Goal: Task Accomplishment & Management: Manage account settings

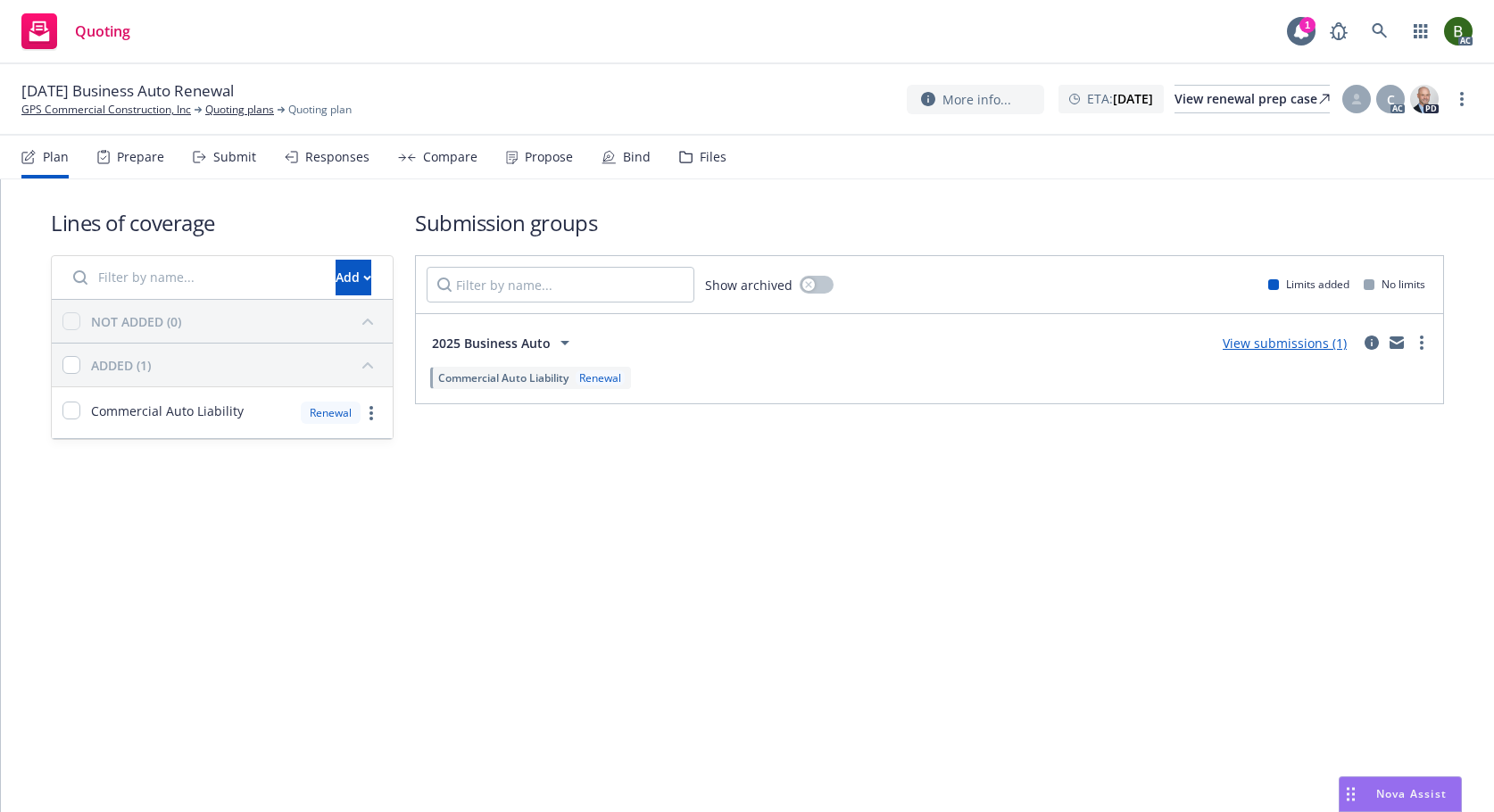
click at [700, 161] on div "Files" at bounding box center [713, 157] width 26 height 15
click at [710, 166] on div "Files" at bounding box center [703, 157] width 47 height 43
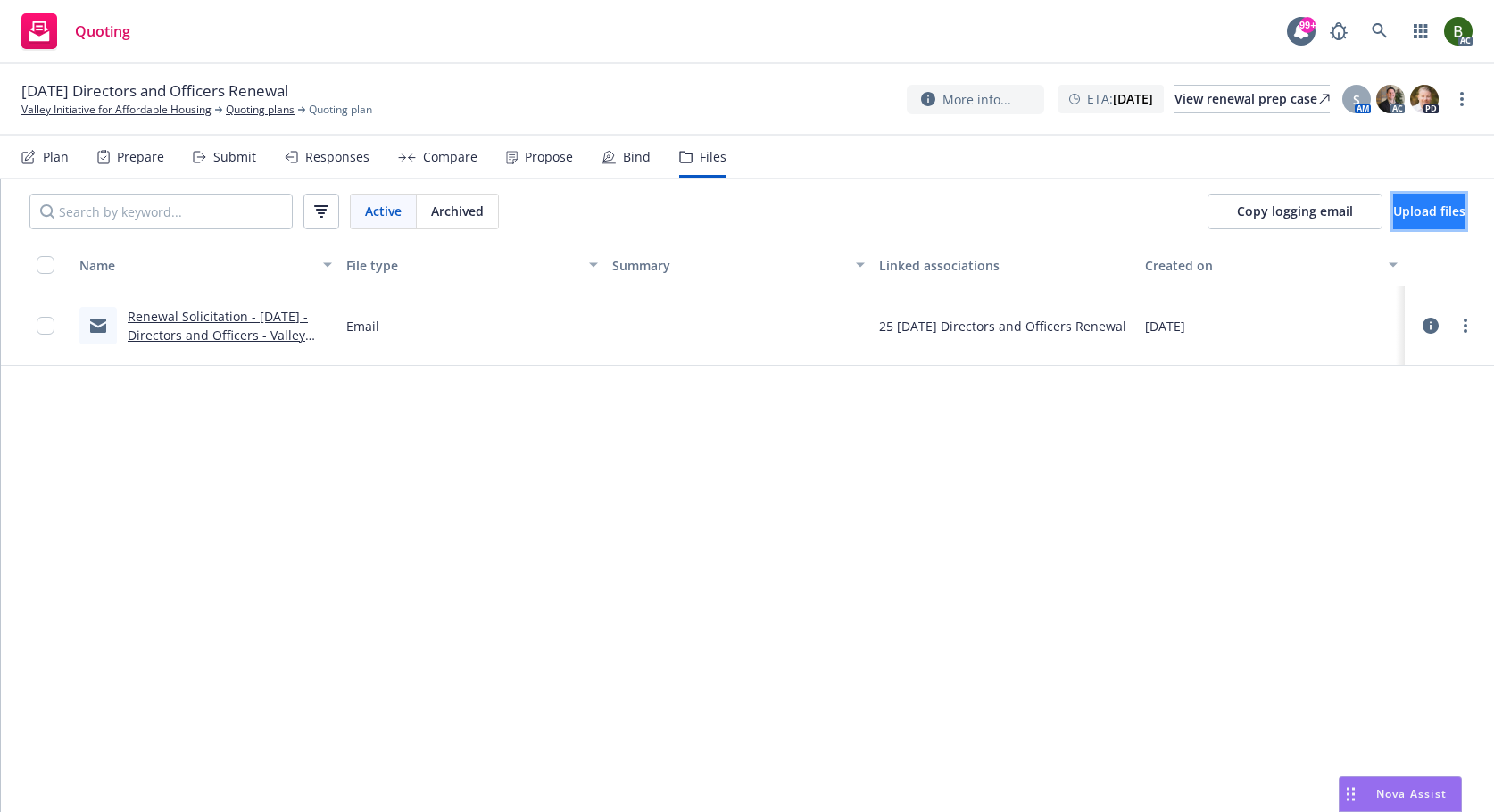
click at [1393, 217] on span "Upload files" at bounding box center [1430, 211] width 72 height 17
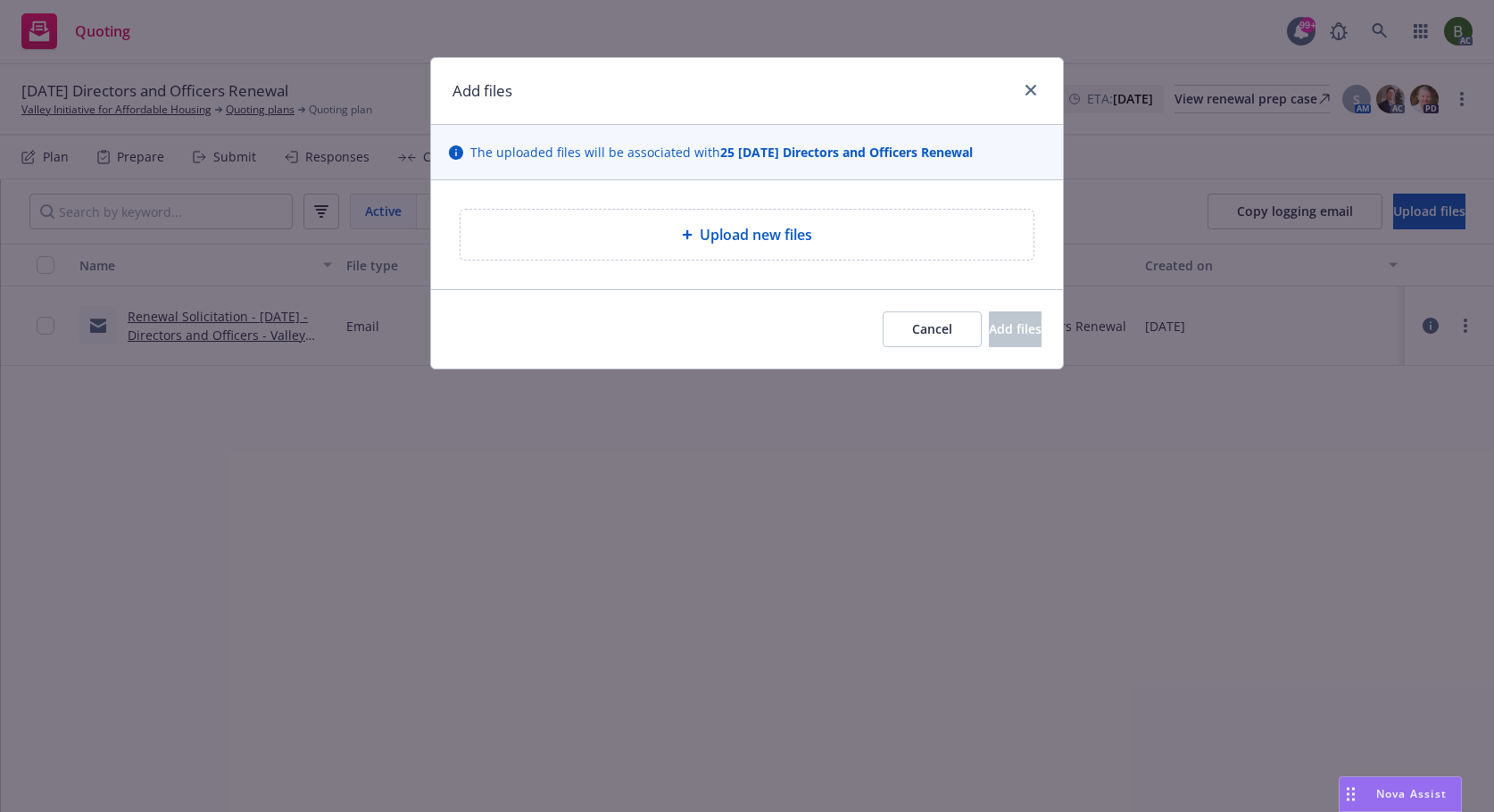
click at [755, 240] on span "Upload new files" at bounding box center [756, 234] width 112 height 21
click at [724, 247] on div "Upload new files" at bounding box center [747, 234] width 573 height 50
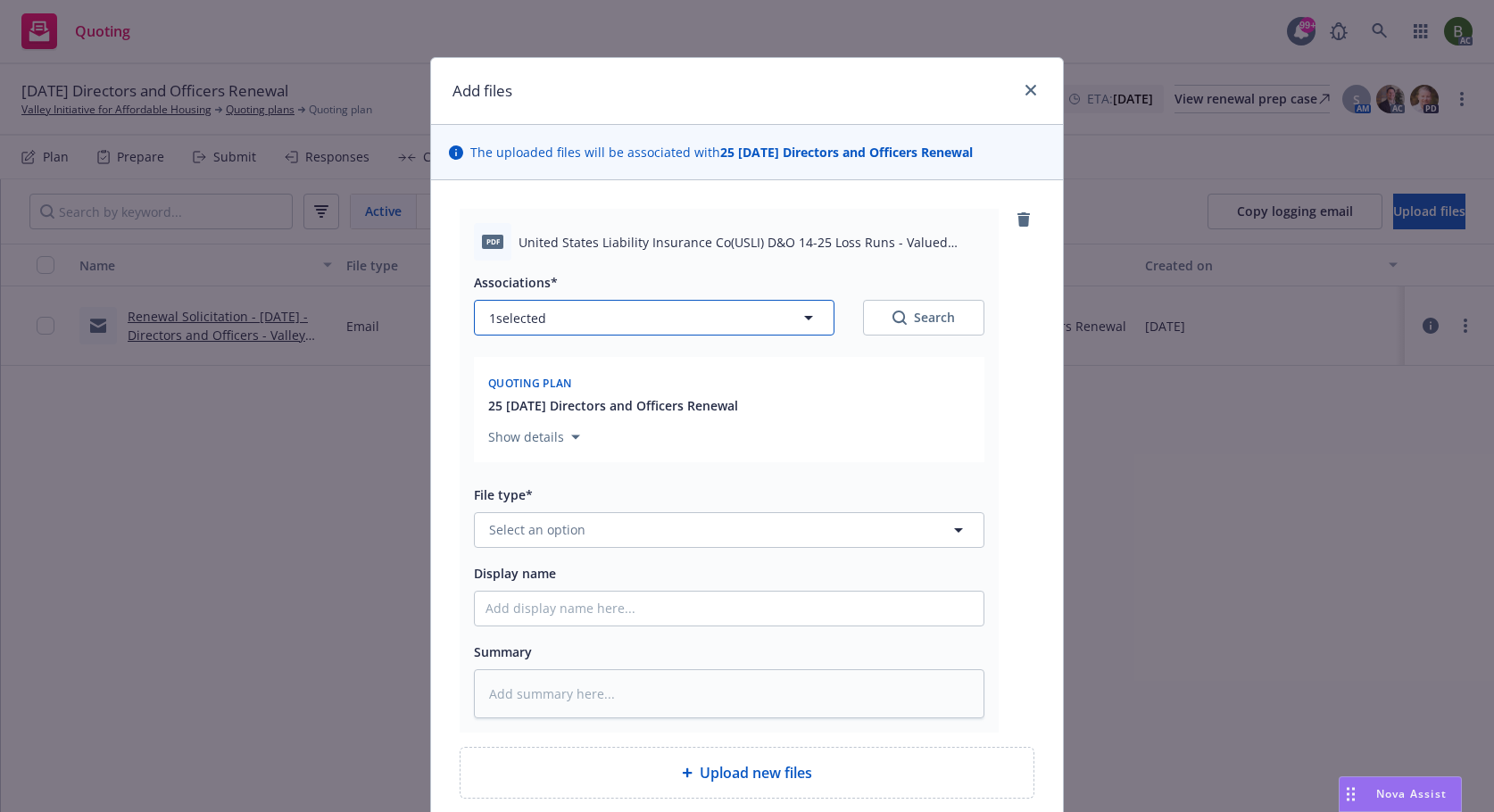
click at [568, 317] on button "1 selected" at bounding box center [653, 317] width 360 height 36
type textarea "x"
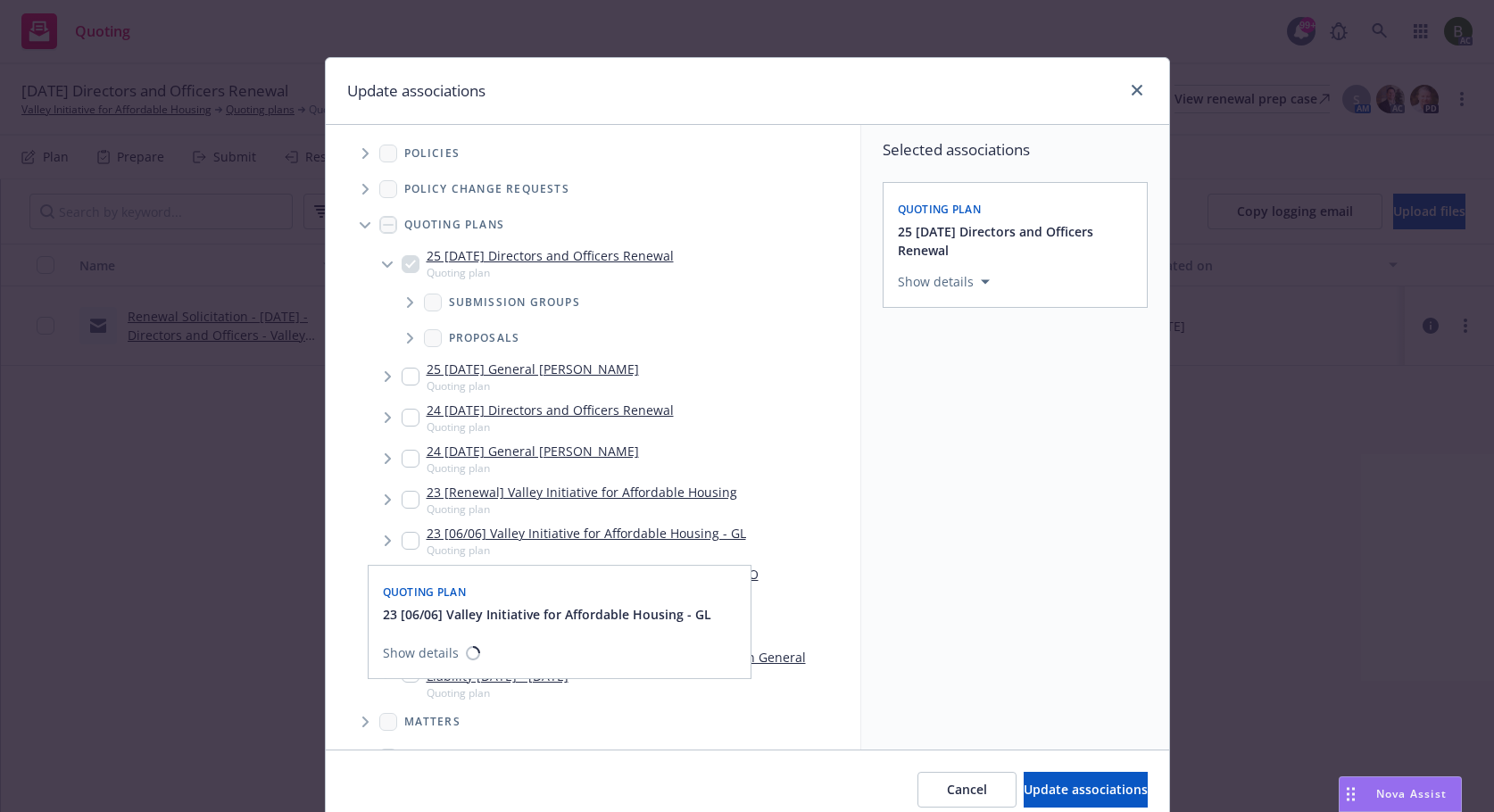
scroll to position [357, 0]
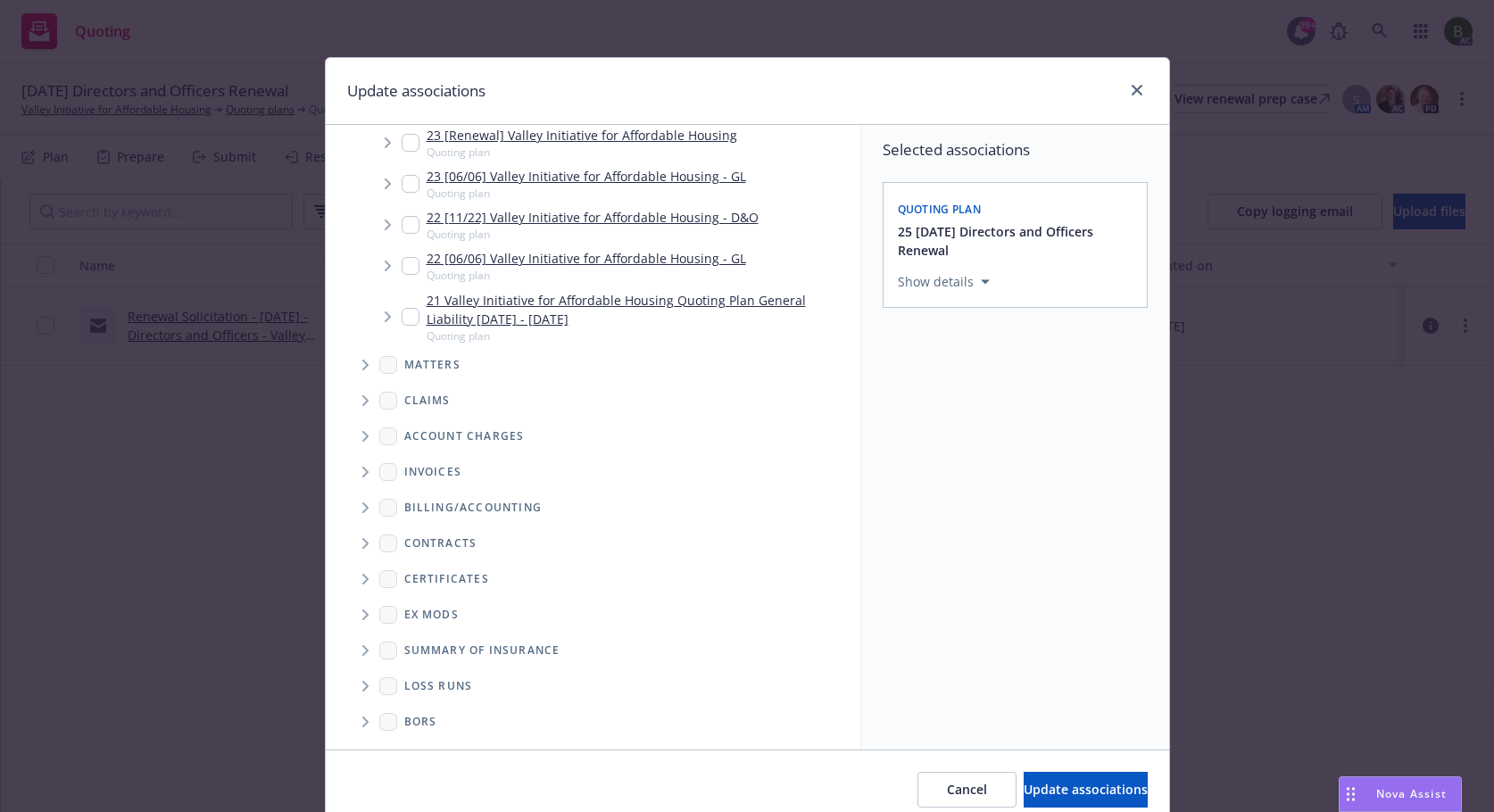
click at [362, 689] on icon "Folder Tree Example" at bounding box center [365, 686] width 7 height 11
click at [450, 718] on link "New Loss Runs folder" at bounding box center [497, 716] width 130 height 19
checkbox input "true"
click at [948, 420] on button "Select an option" at bounding box center [1016, 405] width 234 height 36
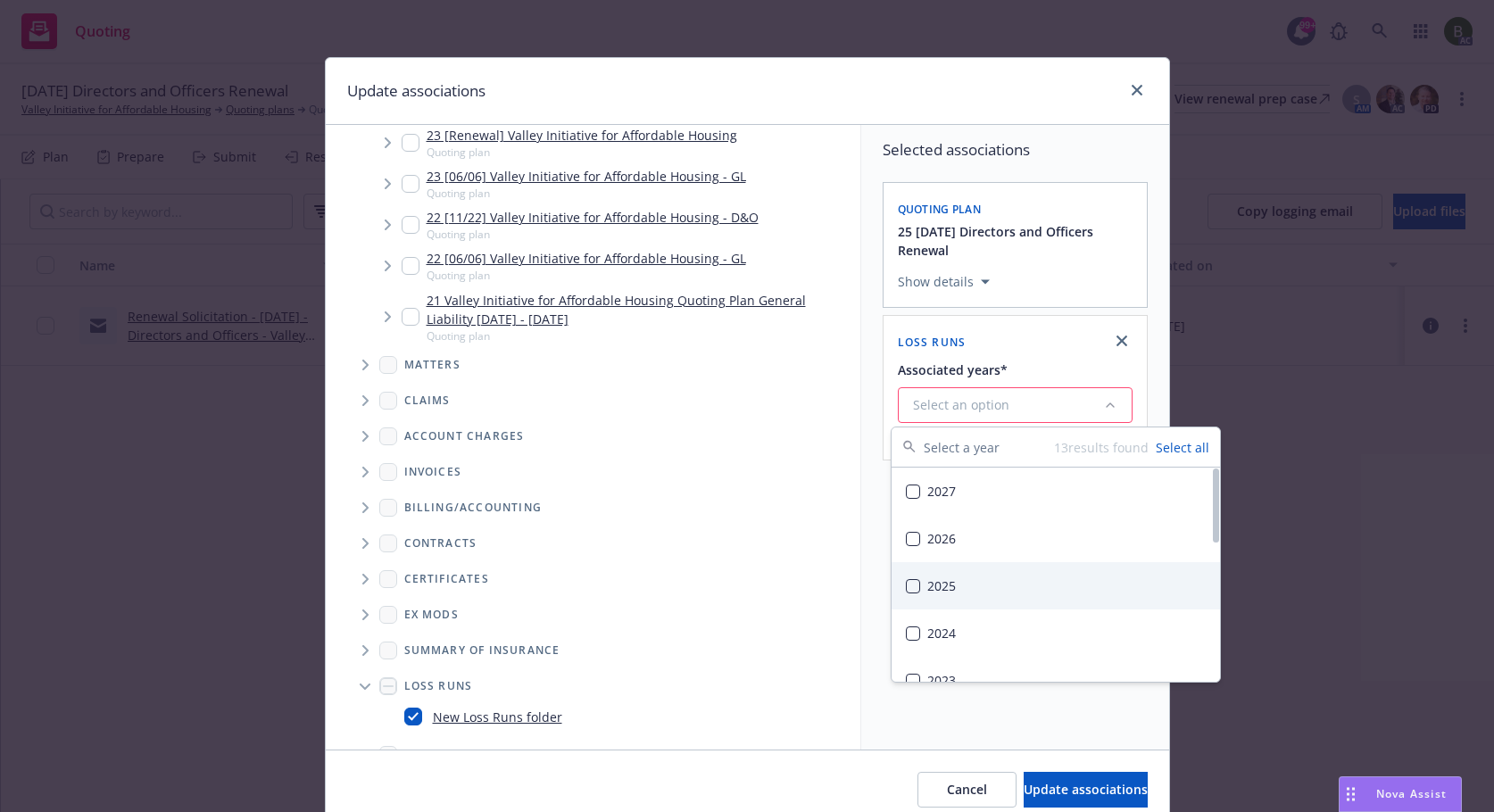
click at [933, 578] on div "2025" at bounding box center [1056, 586] width 328 height 47
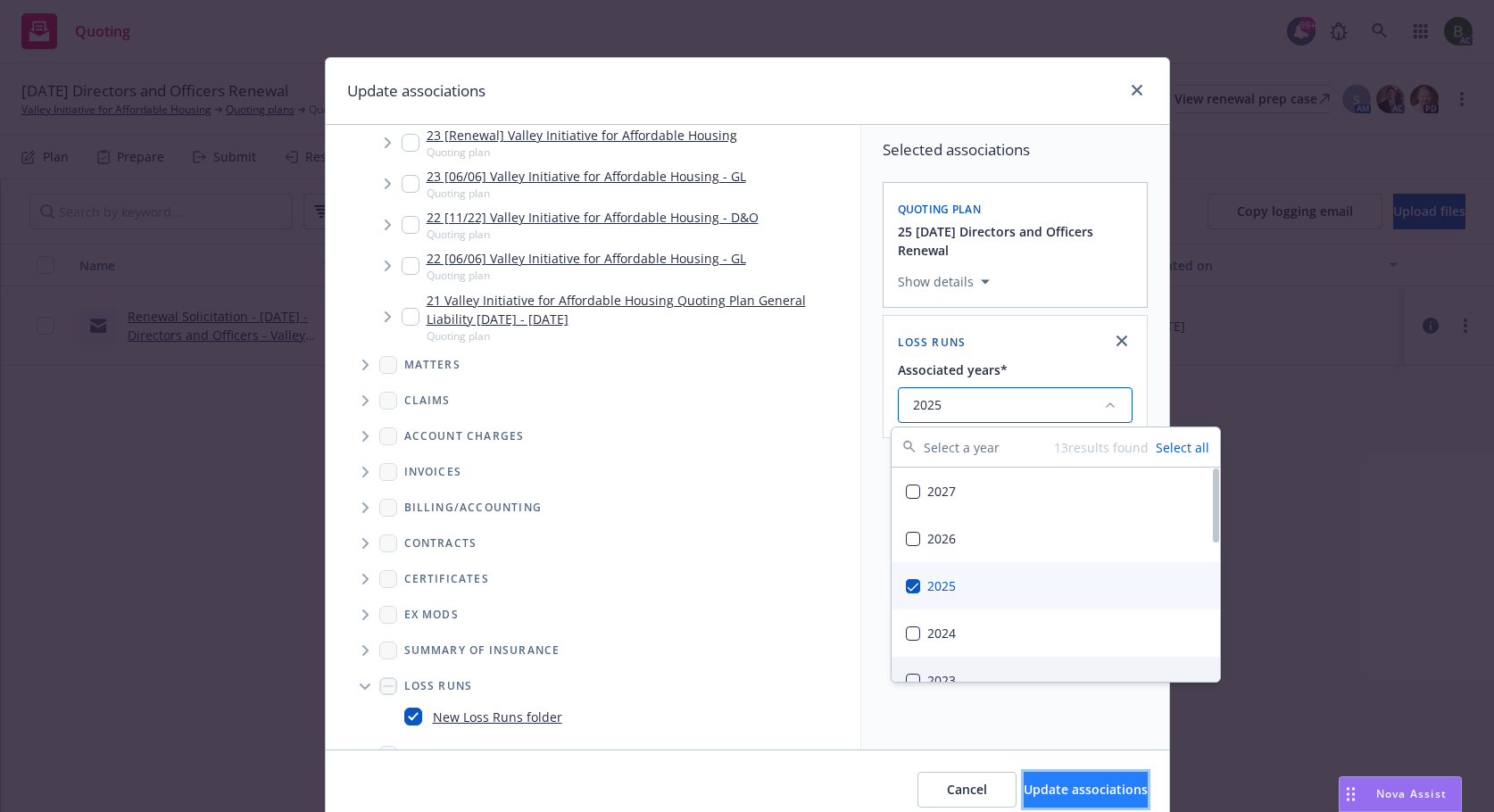
click at [1043, 788] on span "Update associations" at bounding box center [1086, 789] width 124 height 17
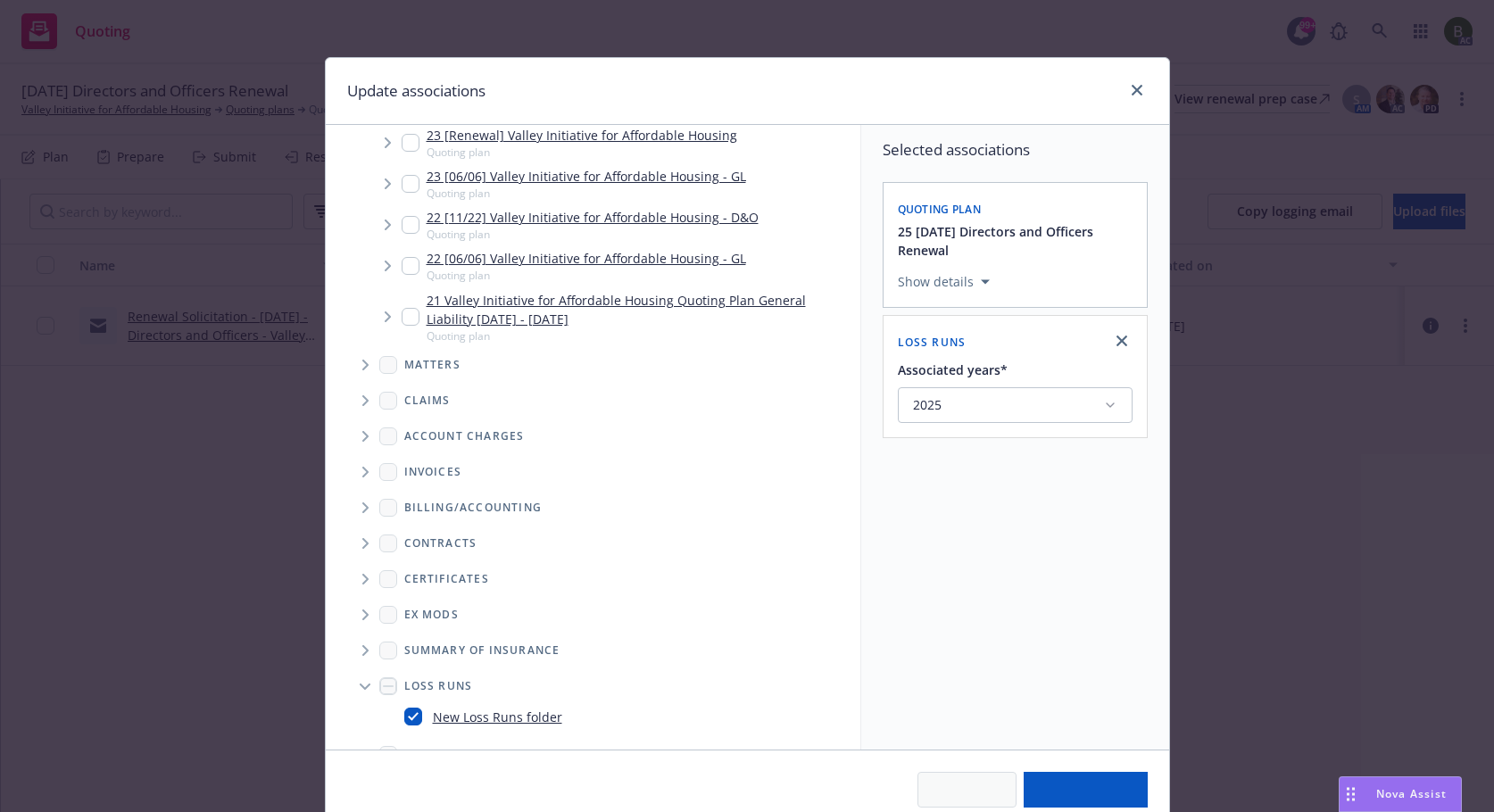
type textarea "x"
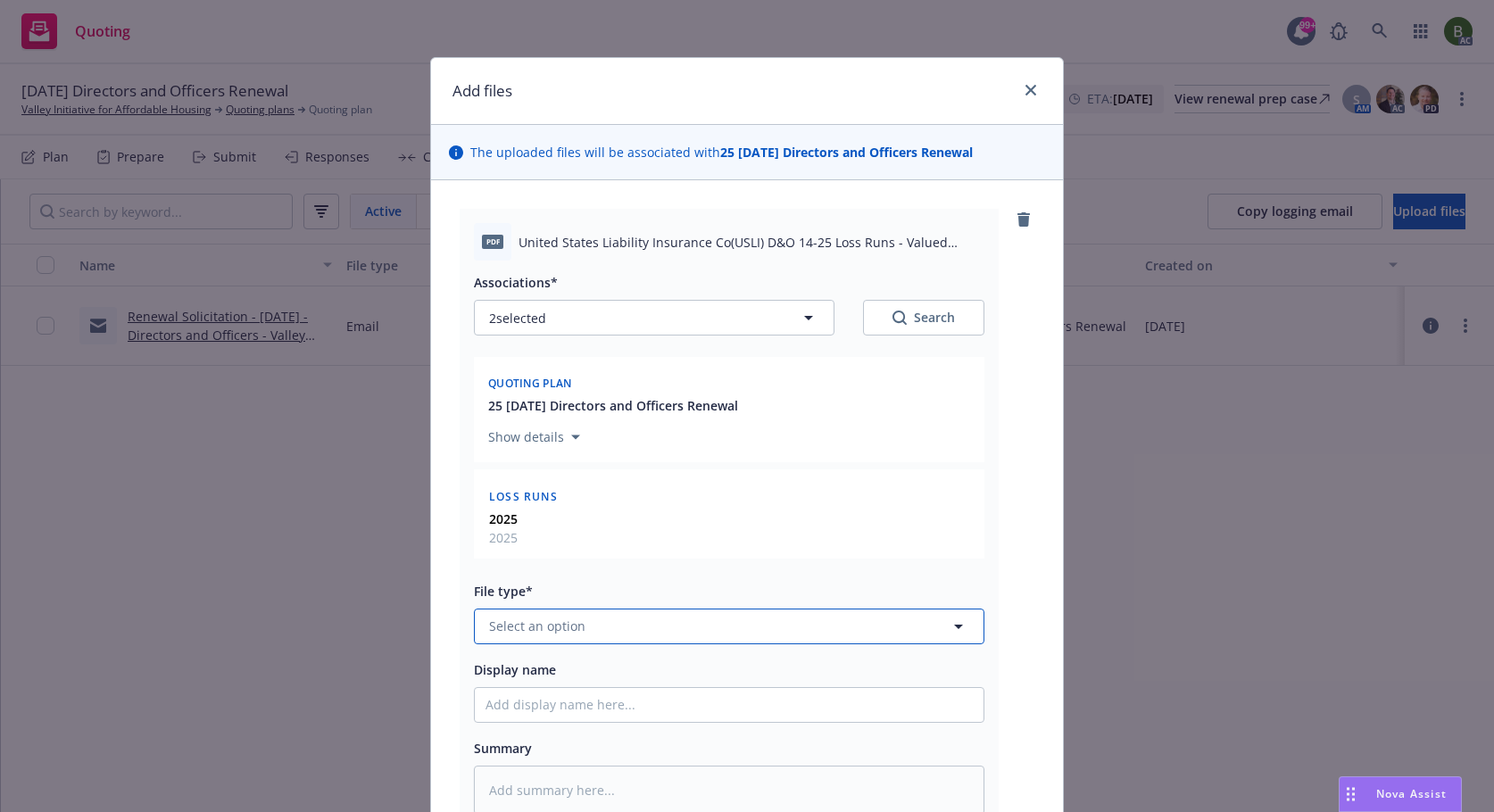
click at [770, 626] on button "Select an option" at bounding box center [728, 627] width 511 height 36
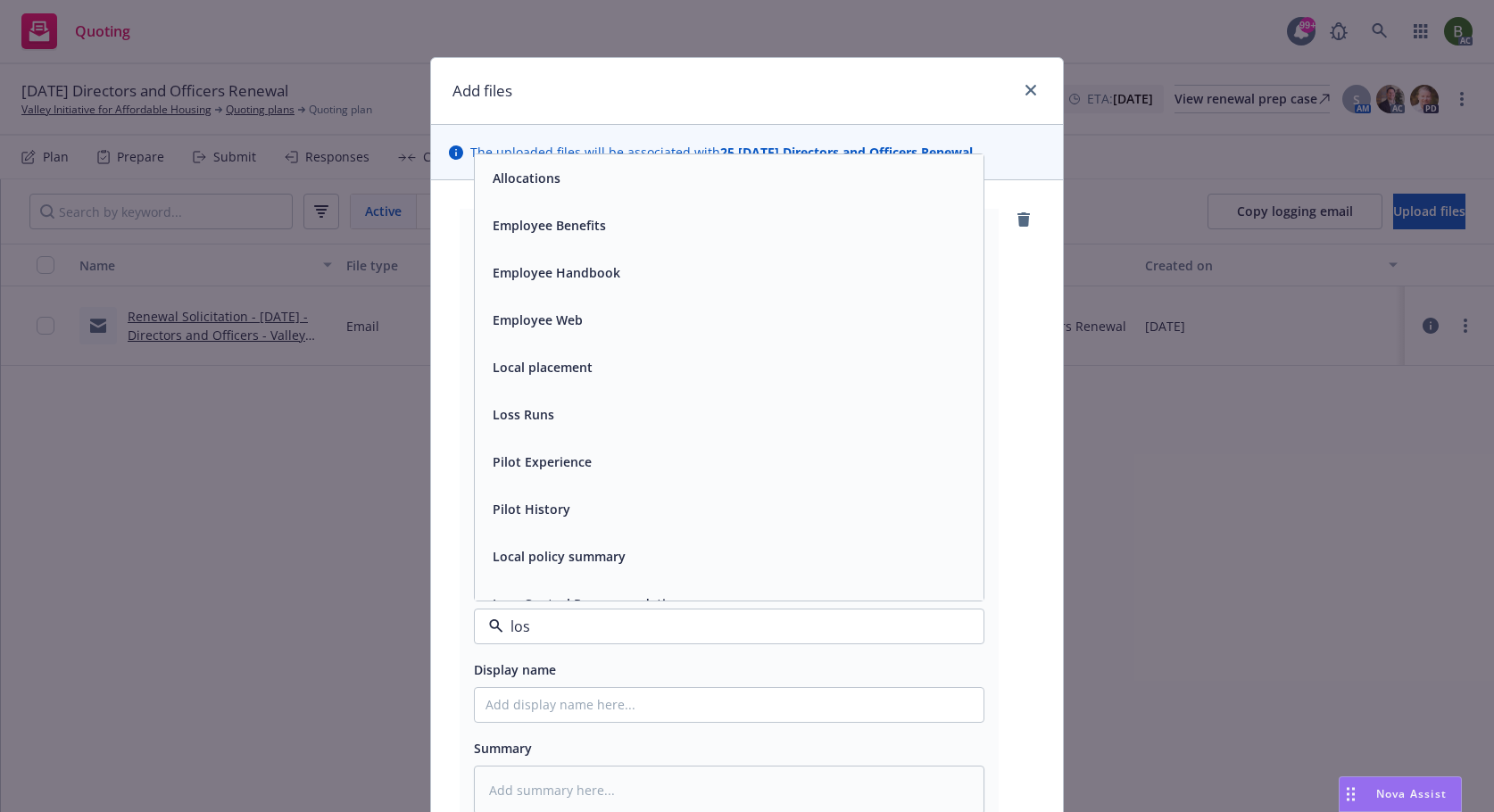
type input "loss"
click at [597, 192] on div "Loss Runs" at bounding box center [728, 178] width 509 height 47
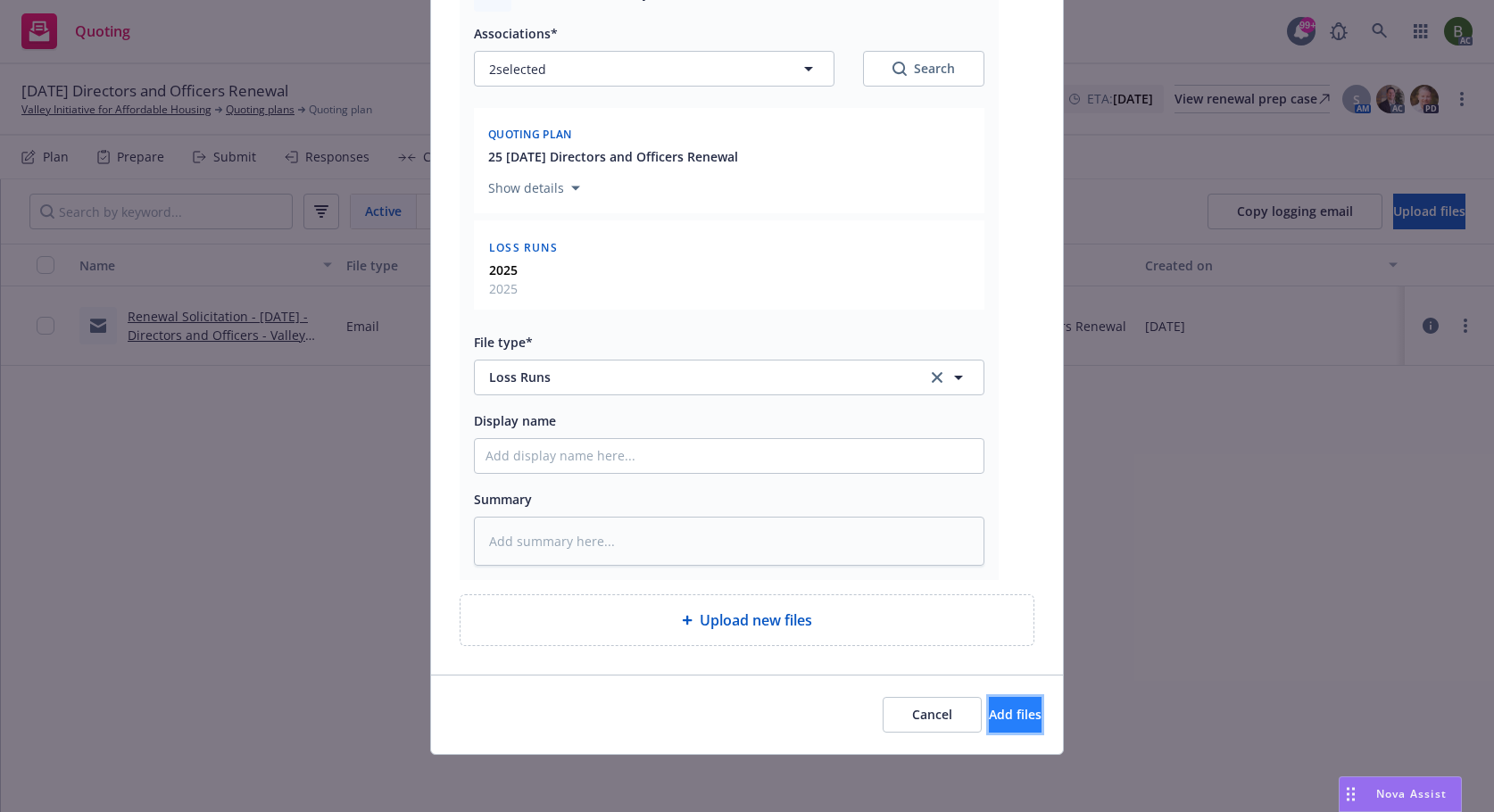
click at [997, 728] on button "Add files" at bounding box center [1016, 714] width 53 height 36
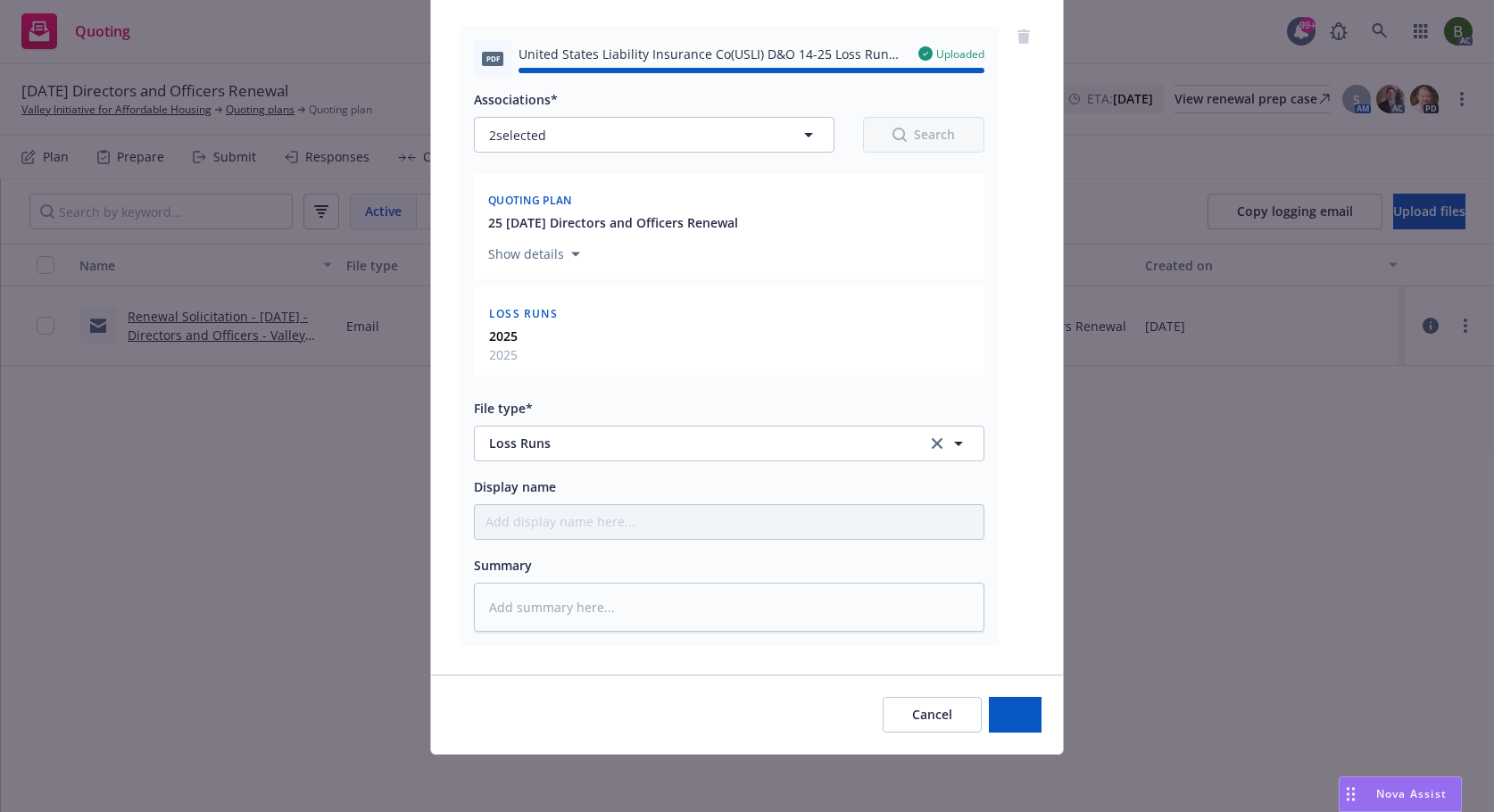
type textarea "x"
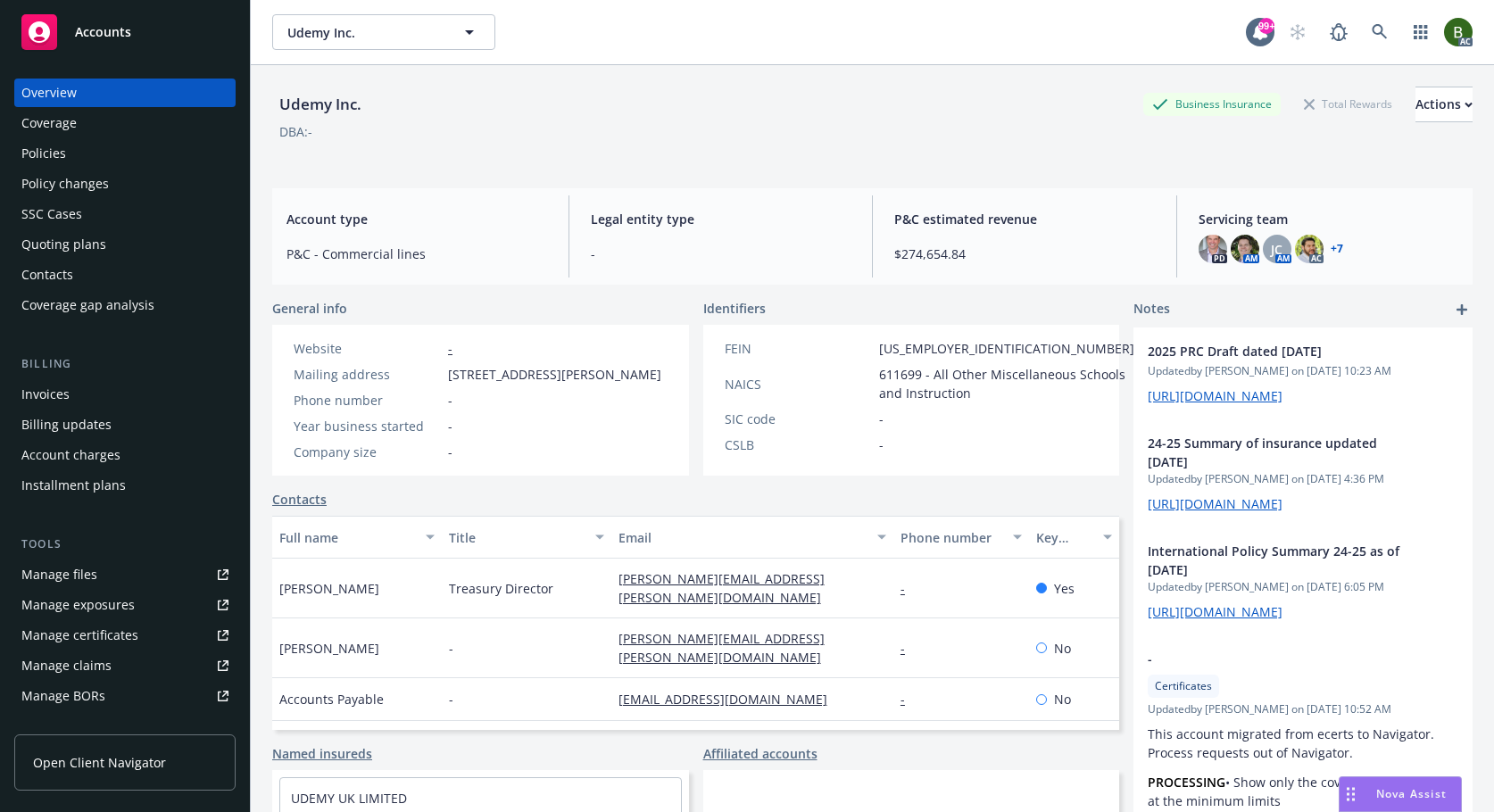
click at [1331, 251] on link "+ 7" at bounding box center [1337, 249] width 13 height 11
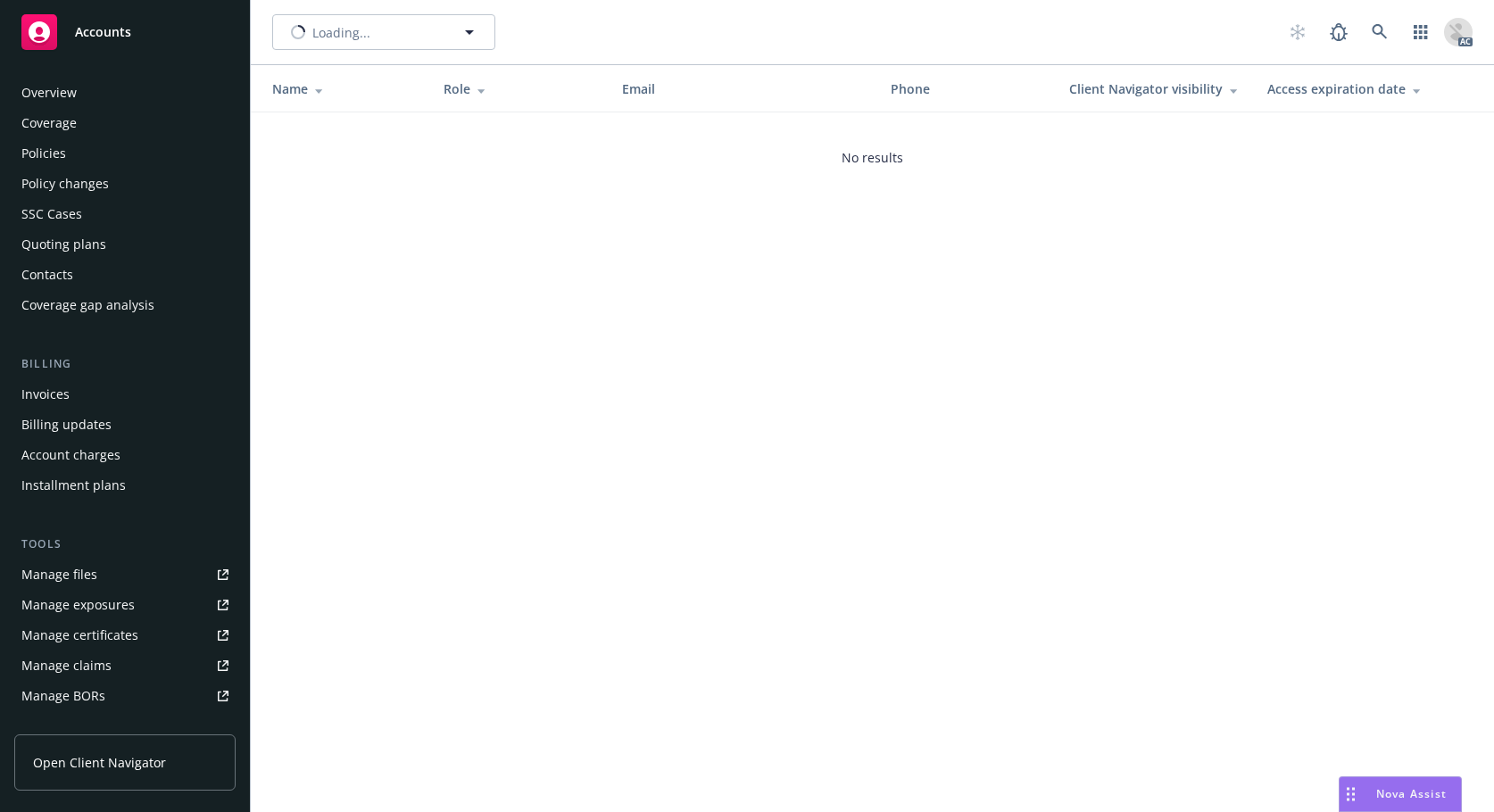
scroll to position [320, 0]
